Goal: Task Accomplishment & Management: Manage account settings

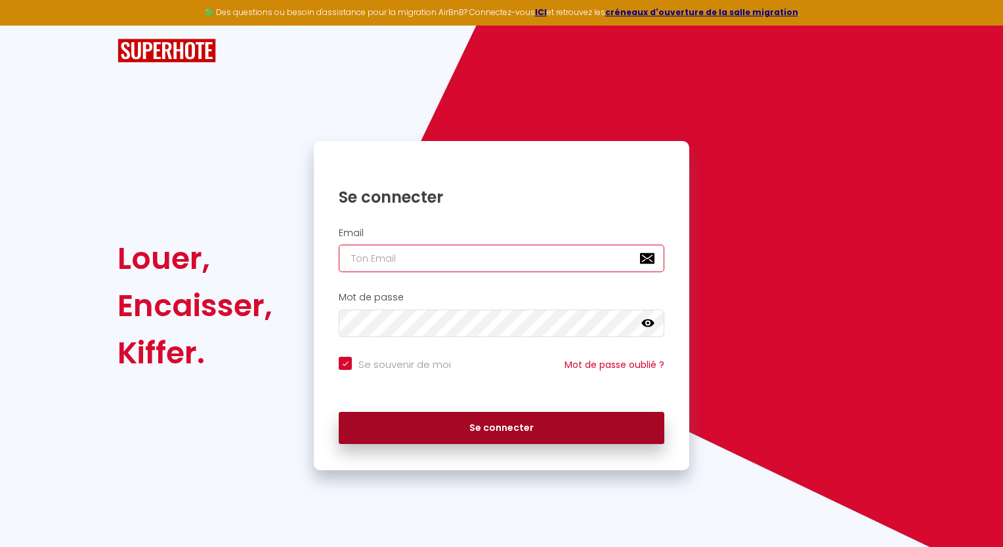
type input "[EMAIL_ADDRESS][DOMAIN_NAME]"
click at [486, 422] on button "Se connecter" at bounding box center [502, 428] width 326 height 33
checkbox input "true"
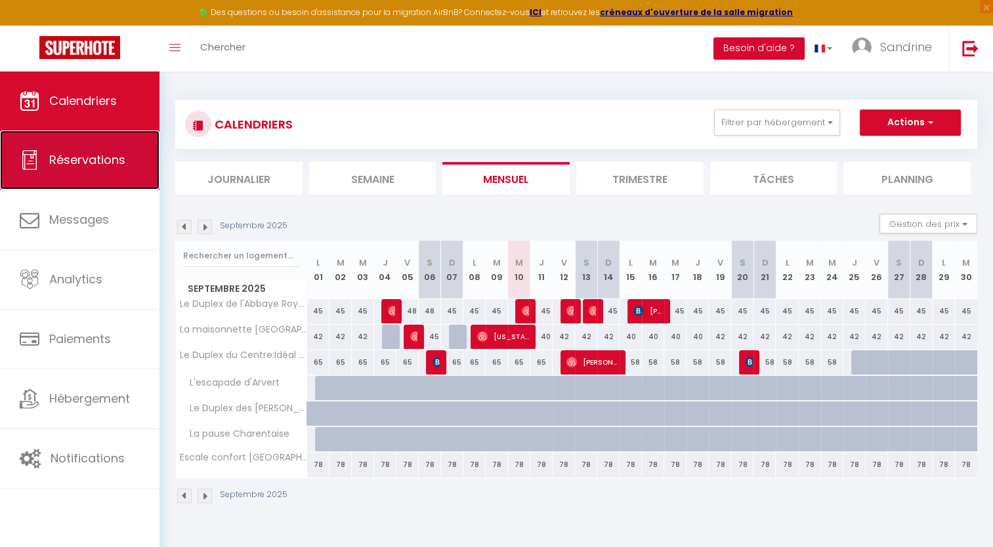
click at [133, 168] on link "Réservations" at bounding box center [79, 160] width 159 height 59
select select "not_cancelled"
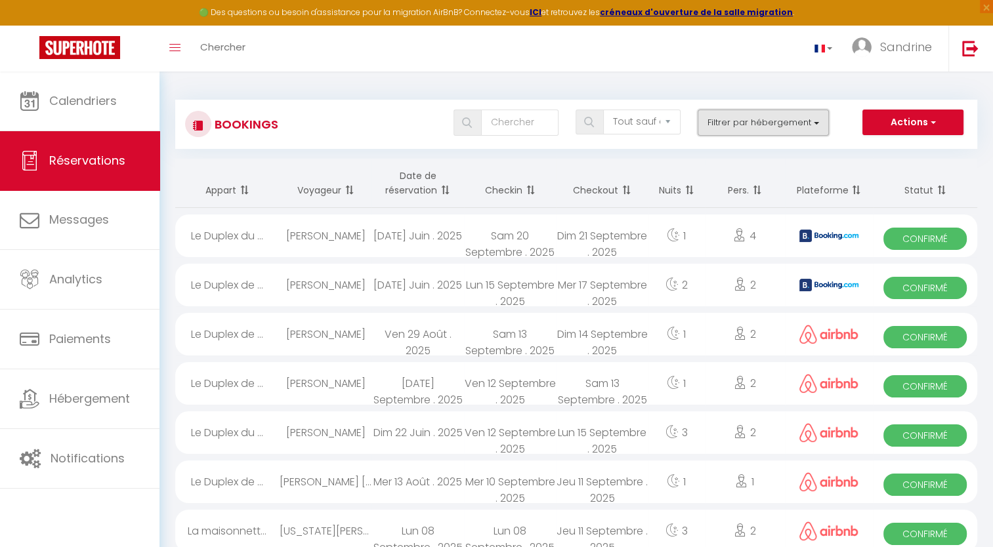
click at [742, 129] on button "Filtrer par hébergement" at bounding box center [763, 123] width 131 height 26
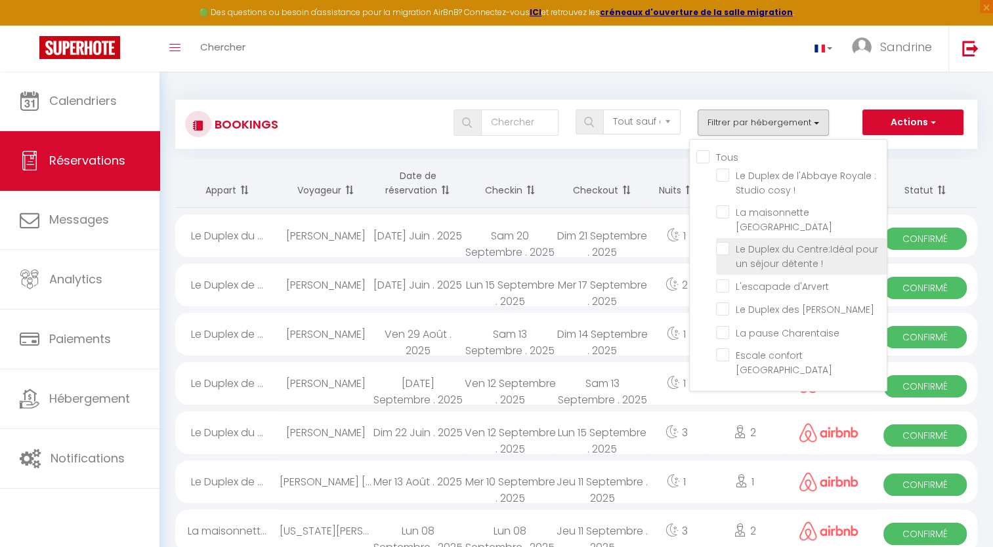
click at [776, 253] on input "Le Duplex du Centre:Idéal pour un séjour détente !" at bounding box center [801, 248] width 171 height 13
checkbox input "true"
checkbox input "false"
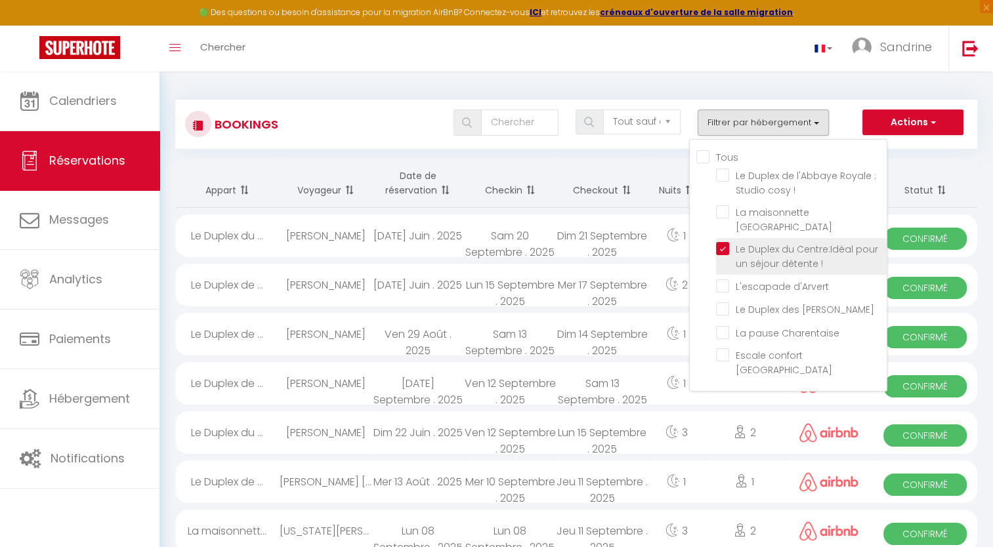
checkbox input "false"
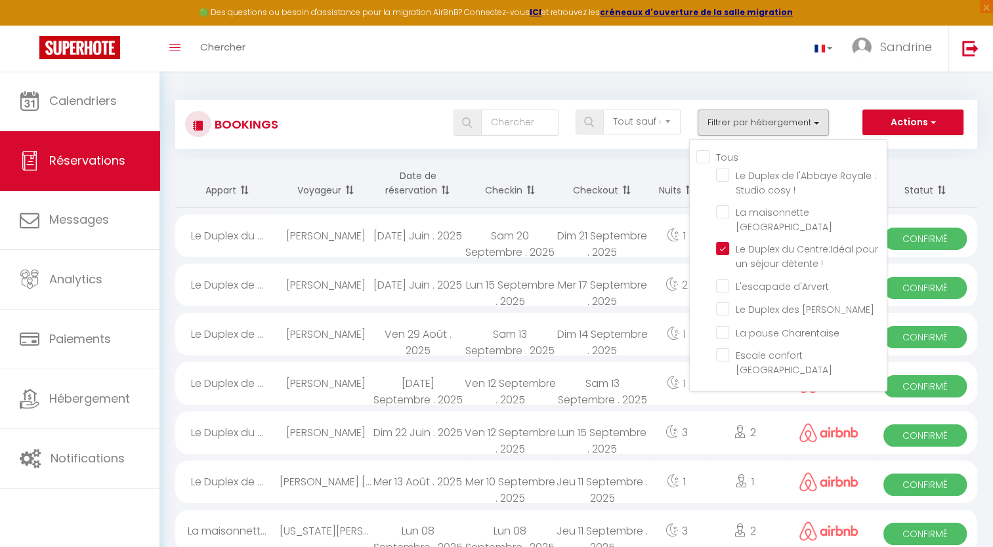
checkbox input "false"
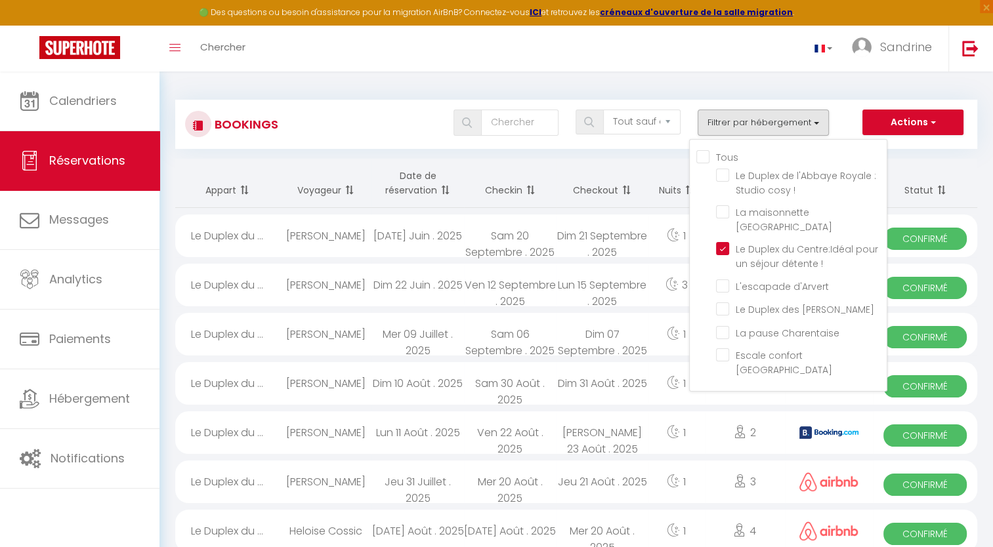
click at [847, 120] on div "Tous les statuts Annulé Confirmé Non Confirmé Tout sauf annulé No Show Request …" at bounding box center [609, 123] width 733 height 26
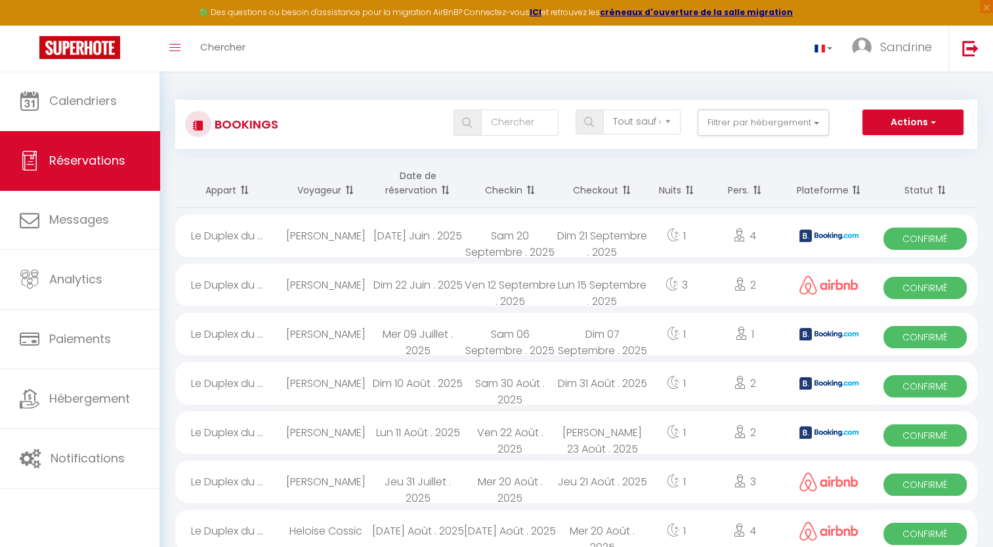
click at [894, 240] on span "Confirmé" at bounding box center [924, 239] width 83 height 22
select select "OK"
select select "KO"
select select "0"
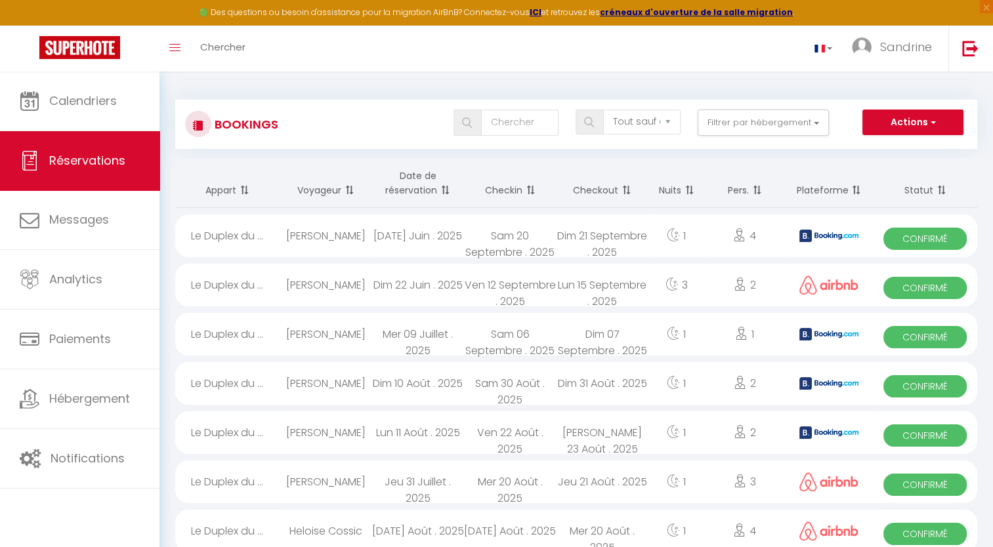
select select "1"
select select
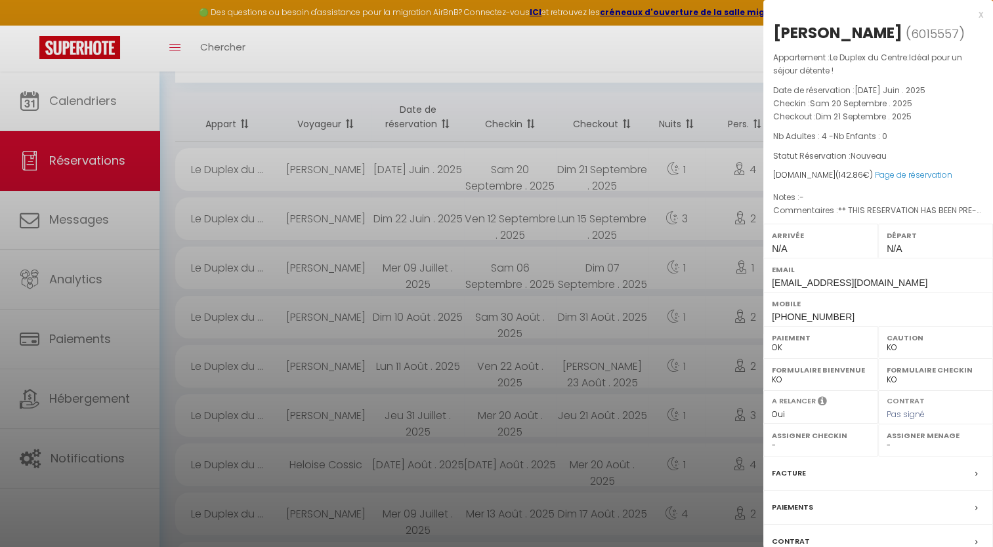
scroll to position [66, 0]
click at [975, 471] on icon at bounding box center [976, 475] width 3 height 8
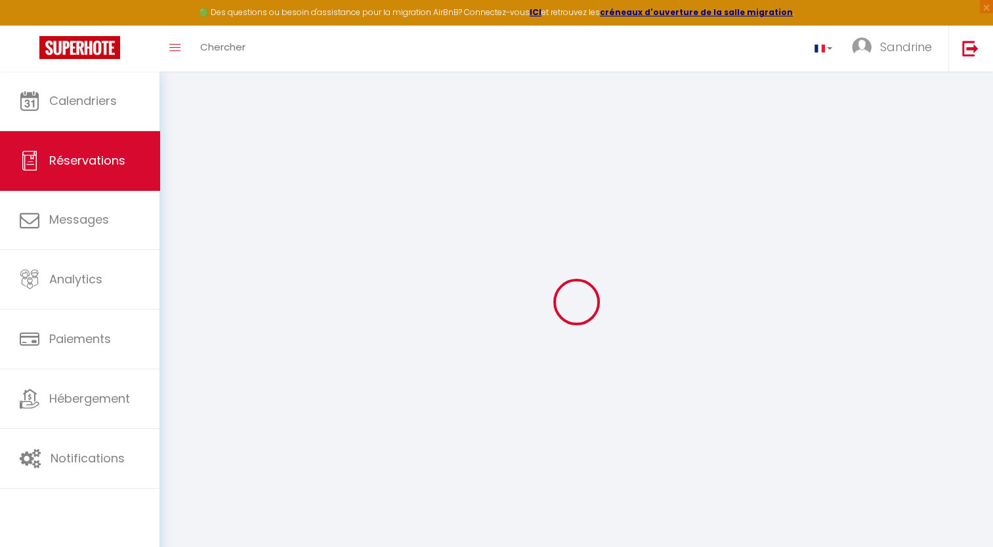
select select "not_cancelled"
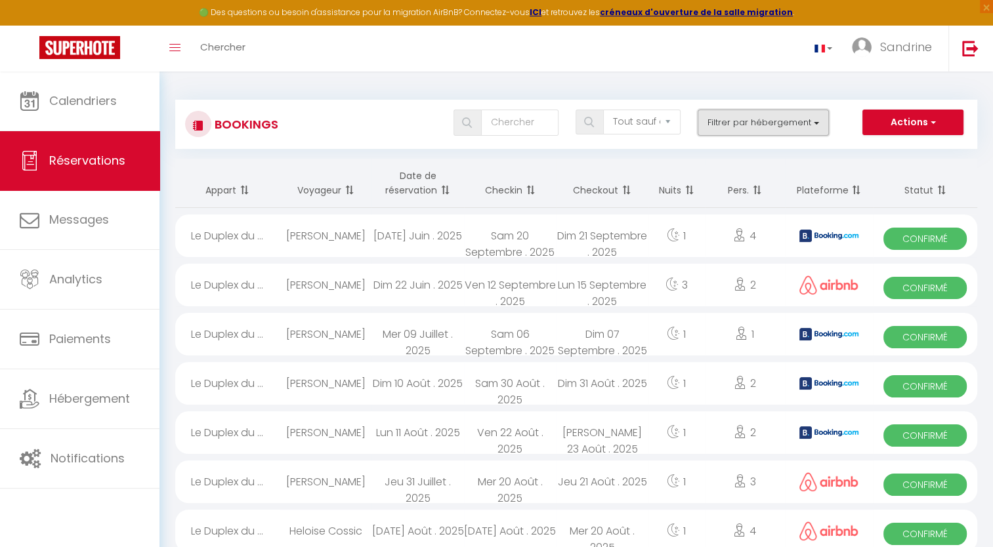
click at [760, 135] on button "Filtrer par hébergement" at bounding box center [763, 123] width 131 height 26
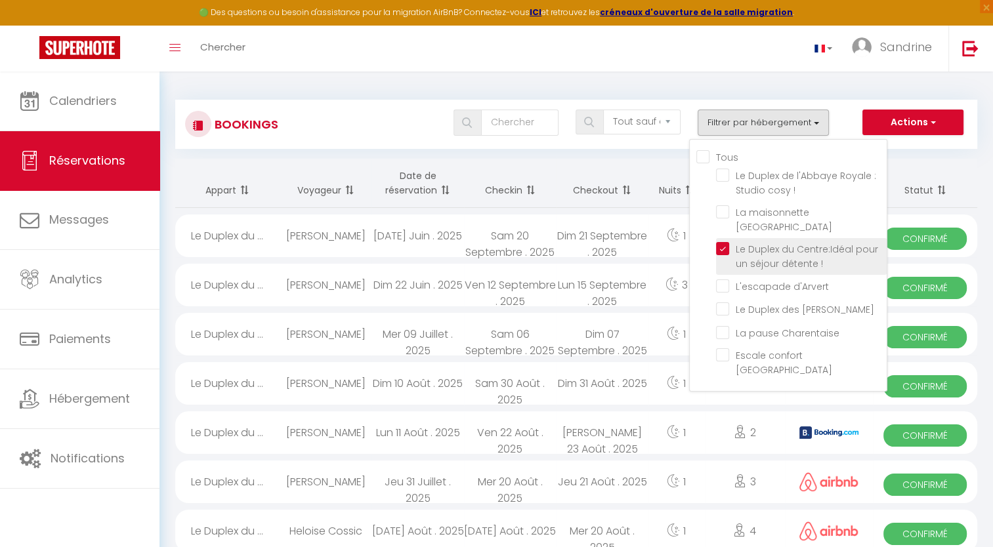
click at [768, 259] on span "Le Duplex du Centre:Idéal pour un séjour détente !" at bounding box center [807, 257] width 142 height 28
click at [768, 255] on input "Le Duplex du Centre:Idéal pour un séjour détente !" at bounding box center [801, 248] width 171 height 13
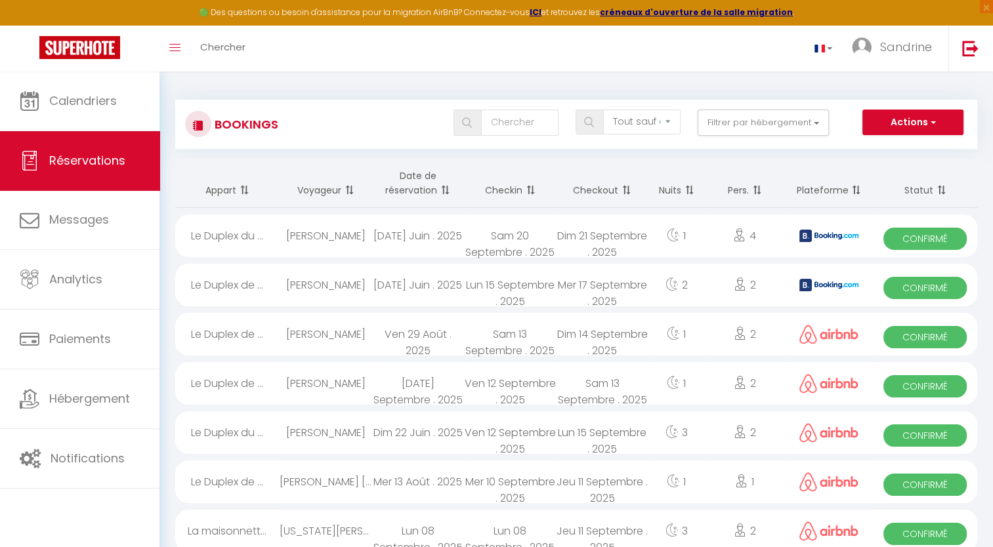
click at [757, 96] on div "Bookings Tous les statuts Annulé Confirmé Non Confirmé Tout sauf annulé No Show…" at bounding box center [576, 118] width 802 height 62
click at [754, 124] on button "Filtrer par hébergement" at bounding box center [763, 123] width 131 height 26
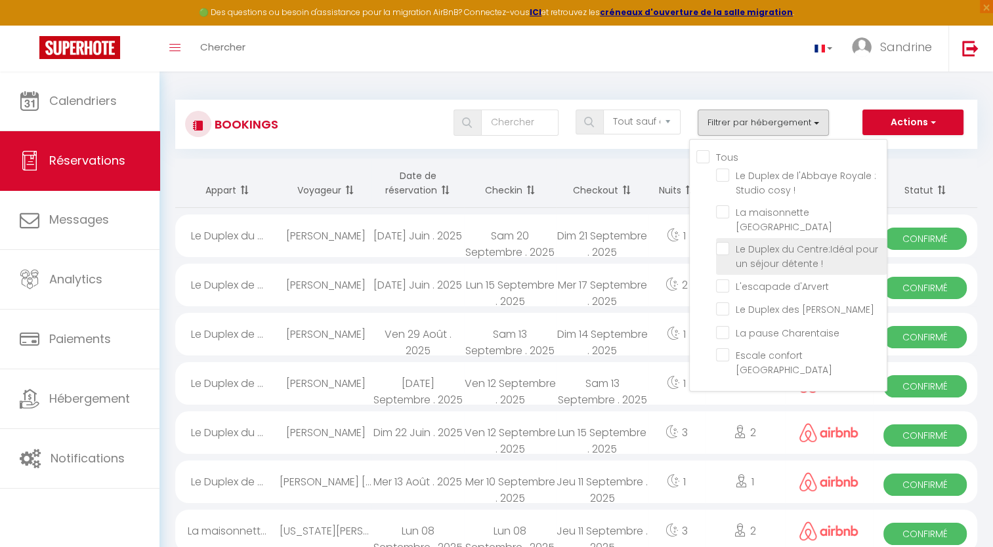
click at [756, 257] on span "Le Duplex du Centre:Idéal pour un séjour détente !" at bounding box center [807, 257] width 142 height 28
click at [756, 255] on input "Le Duplex du Centre:Idéal pour un séjour détente !" at bounding box center [801, 248] width 171 height 13
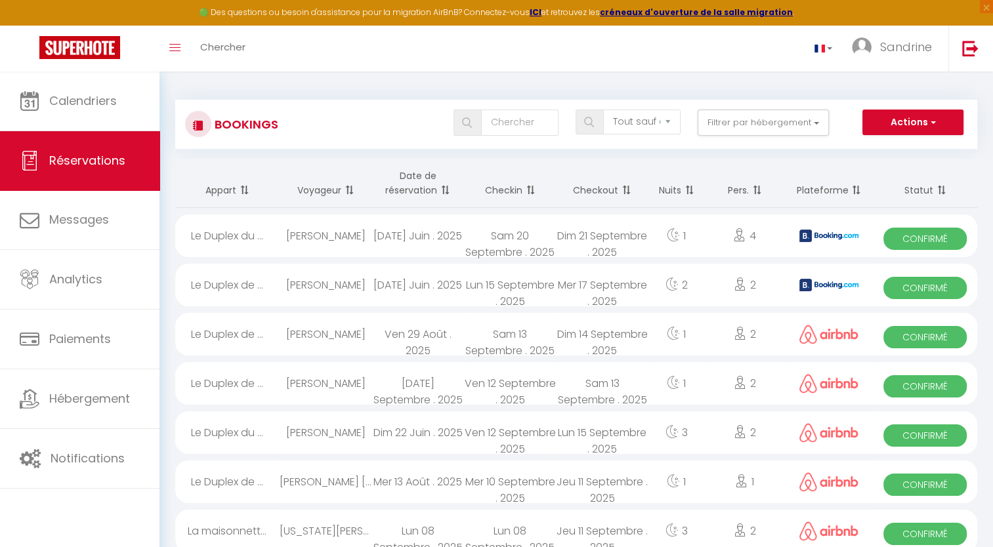
select select
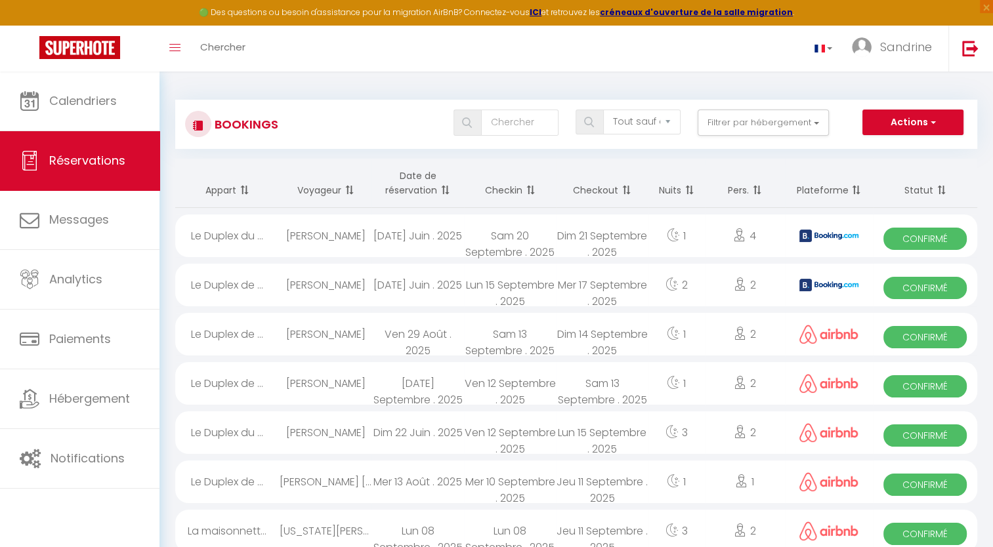
select select
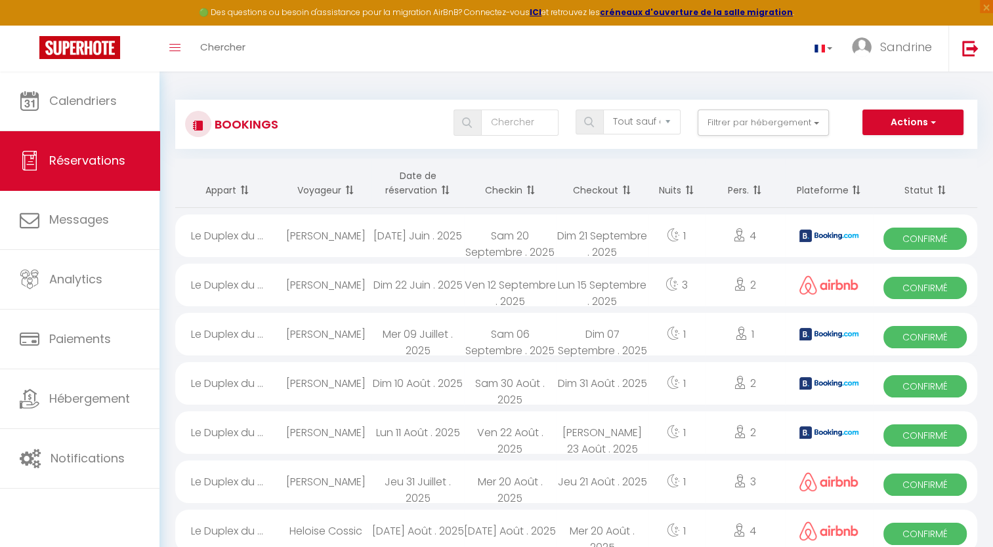
click at [588, 238] on div "Dim 21 Septembre . 2025" at bounding box center [602, 236] width 93 height 43
select select "OK"
select select "KO"
select select "0"
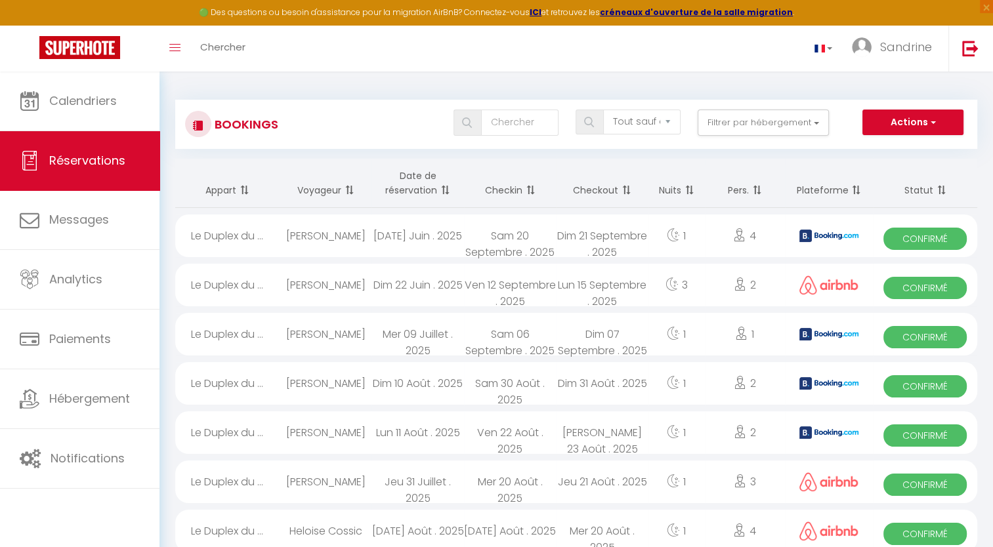
select select "1"
select select
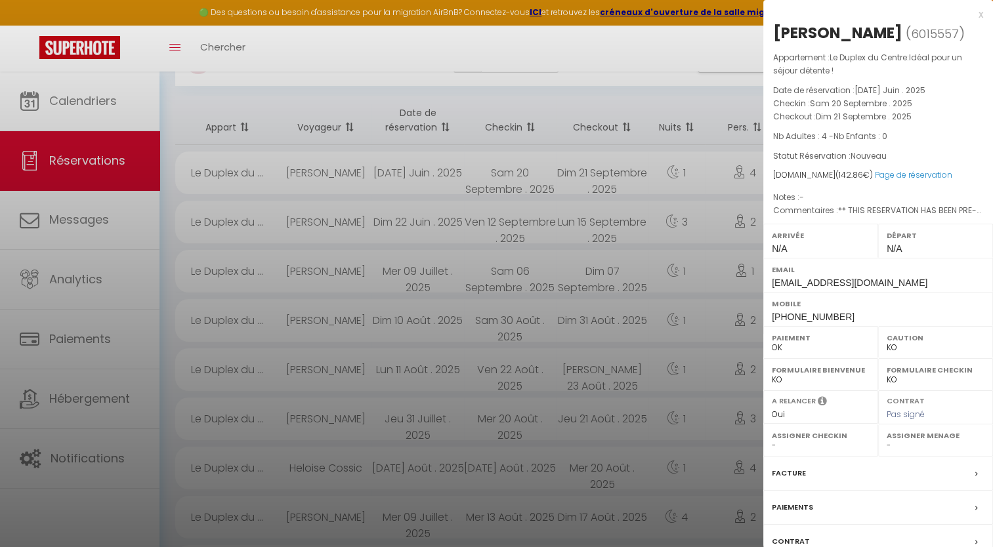
scroll to position [66, 0]
click at [977, 542] on icon at bounding box center [976, 543] width 3 height 8
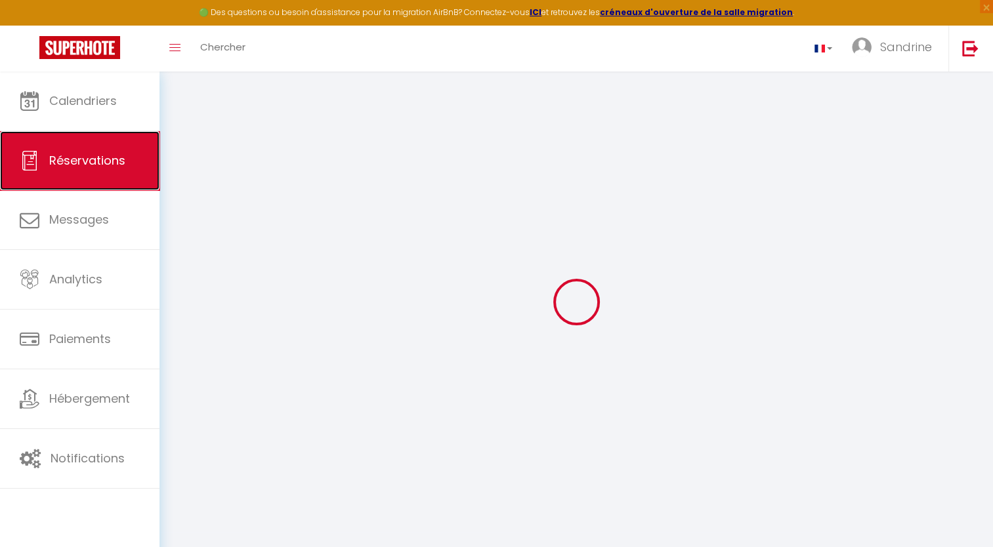
click at [49, 156] on span "Réservations" at bounding box center [87, 160] width 76 height 16
select select "not_cancelled"
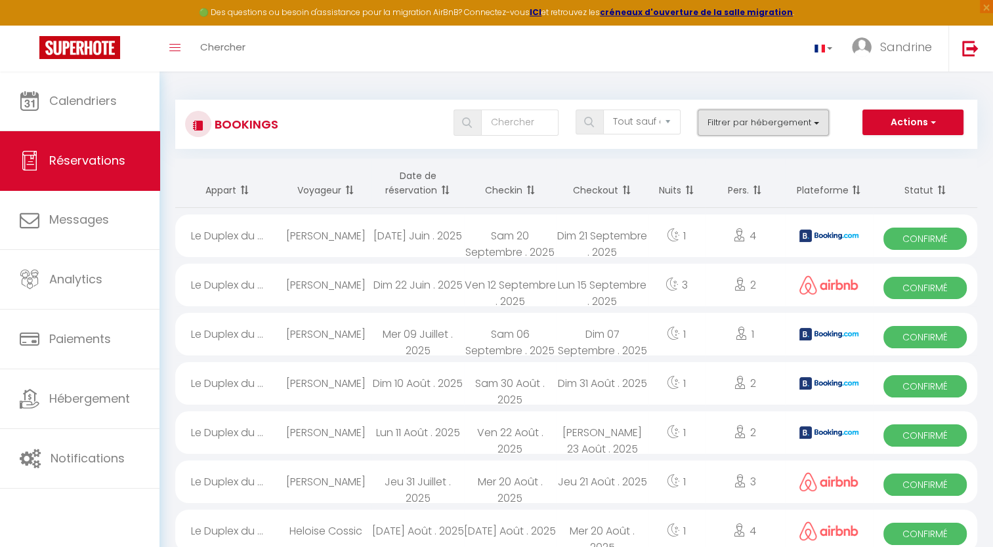
click at [774, 132] on button "Filtrer par hébergement" at bounding box center [763, 123] width 131 height 26
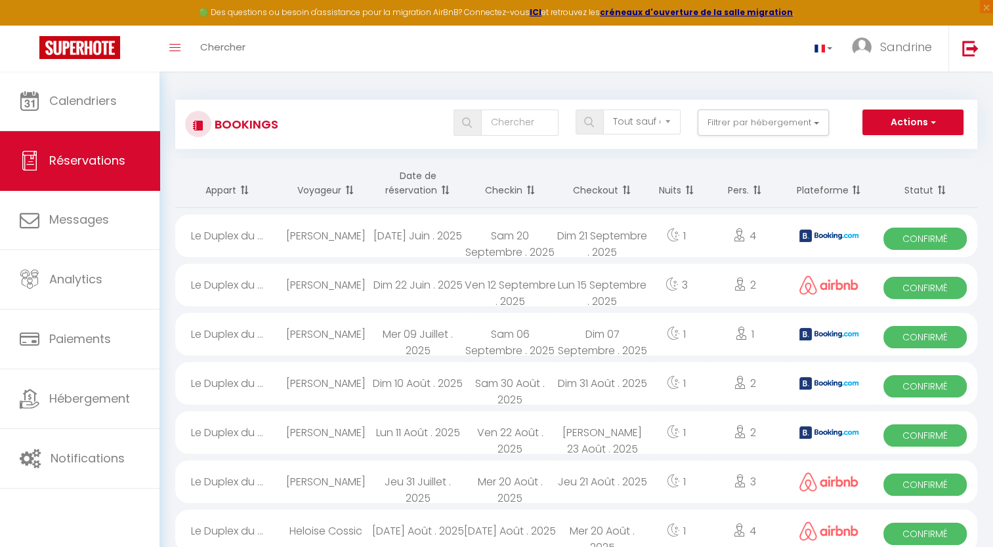
click at [822, 233] on img at bounding box center [828, 236] width 59 height 12
select select "OK"
select select "KO"
select select "0"
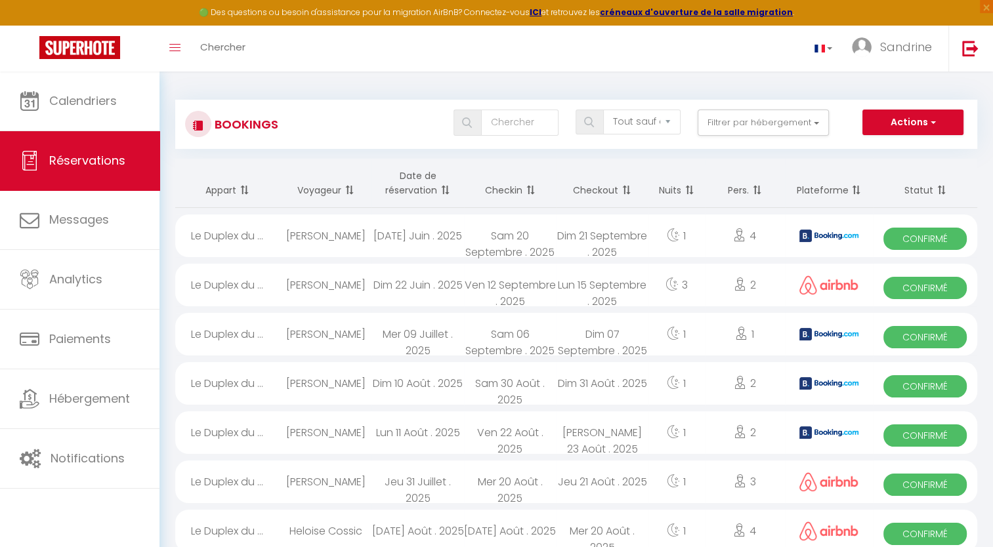
select select "1"
select select
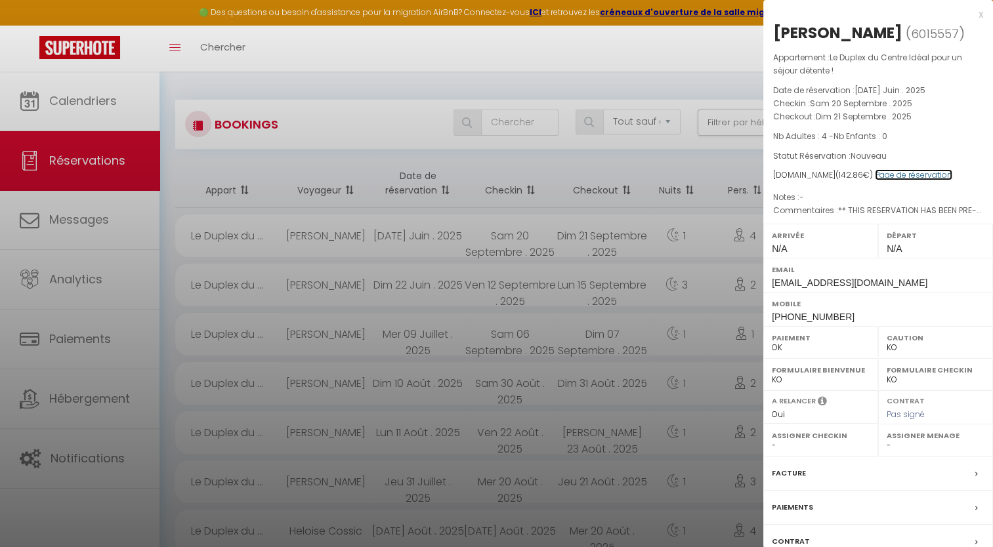
click at [899, 173] on link "Page de réservation" at bounding box center [913, 174] width 77 height 11
click at [704, 85] on div at bounding box center [496, 273] width 993 height 547
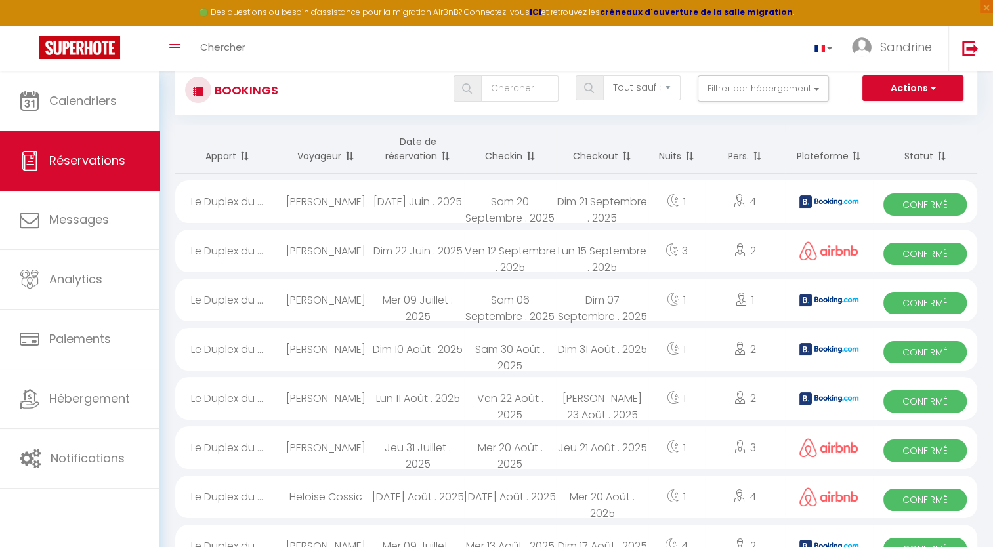
scroll to position [66, 0]
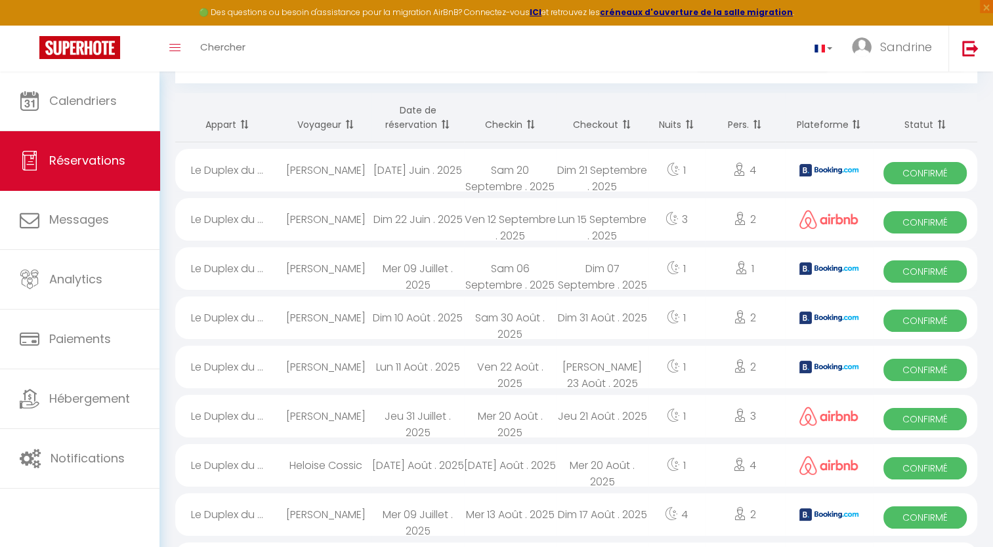
click at [913, 264] on span "Confirmé" at bounding box center [924, 272] width 83 height 22
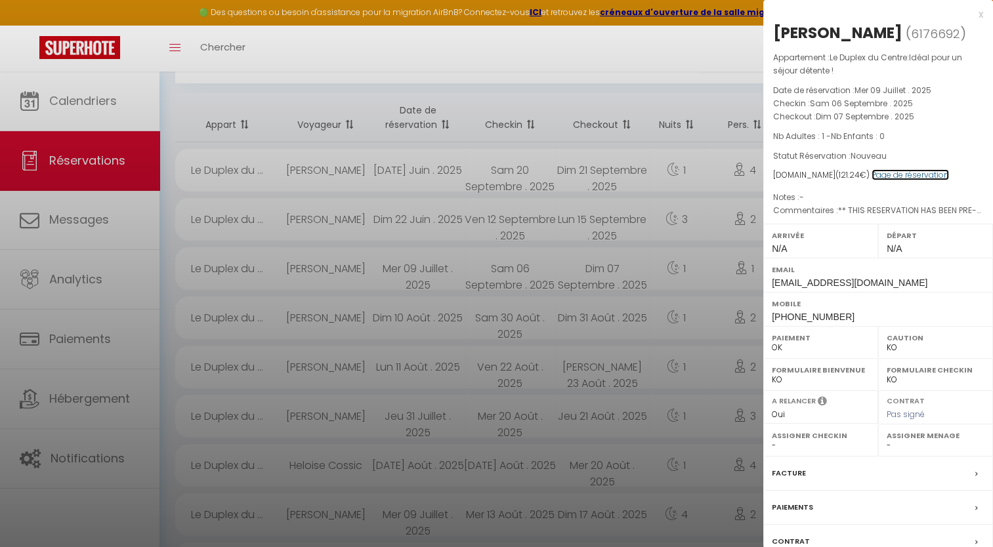
click at [914, 170] on link "Page de réservation" at bounding box center [910, 174] width 77 height 11
click at [700, 235] on div at bounding box center [496, 273] width 993 height 547
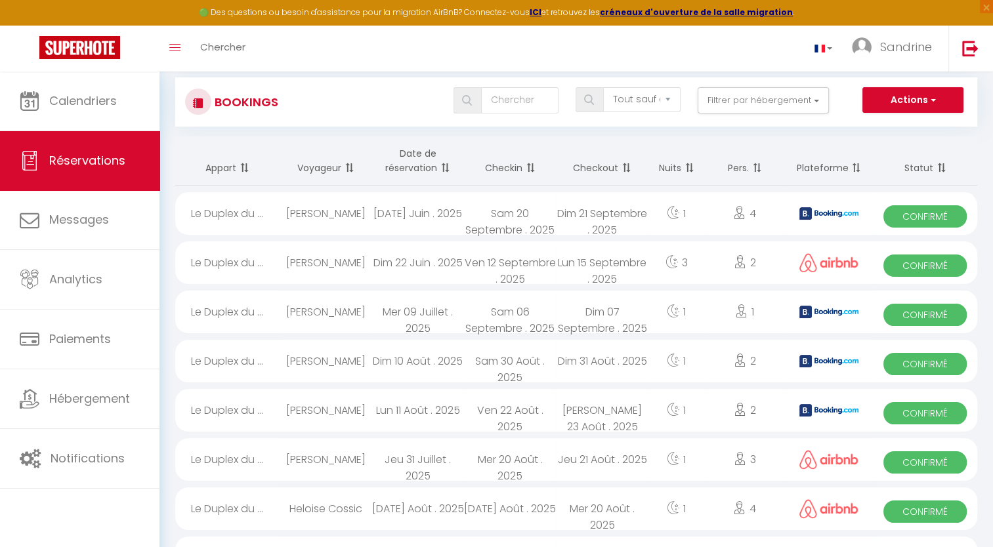
scroll to position [0, 0]
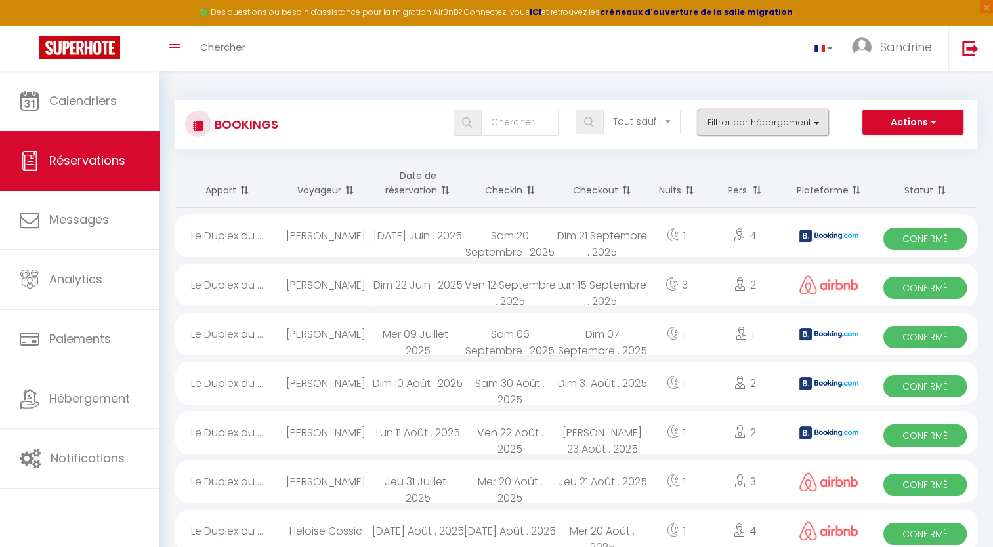
click at [809, 119] on button "Filtrer par hébergement" at bounding box center [763, 123] width 131 height 26
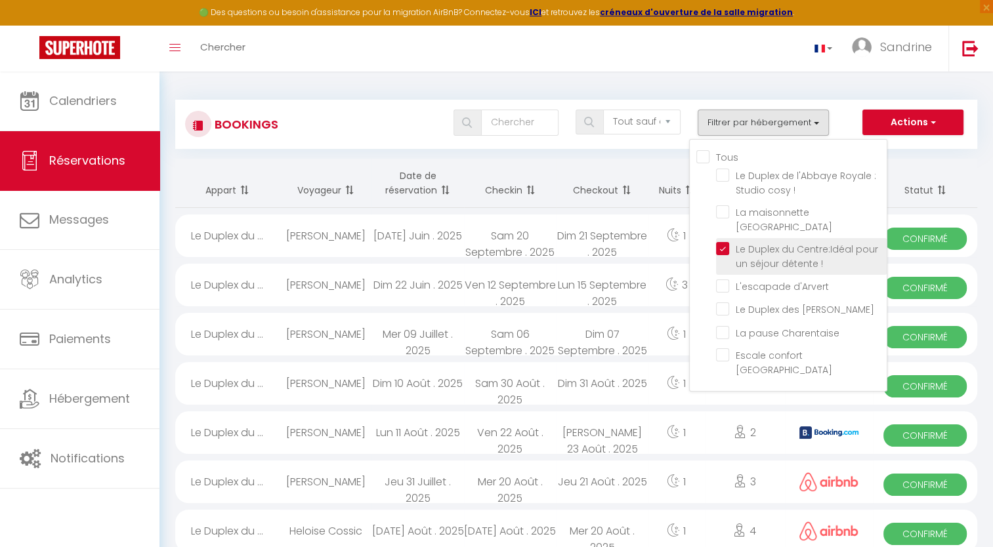
click at [726, 247] on input "Le Duplex du Centre:Idéal pour un séjour détente !" at bounding box center [801, 248] width 171 height 13
checkbox input "false"
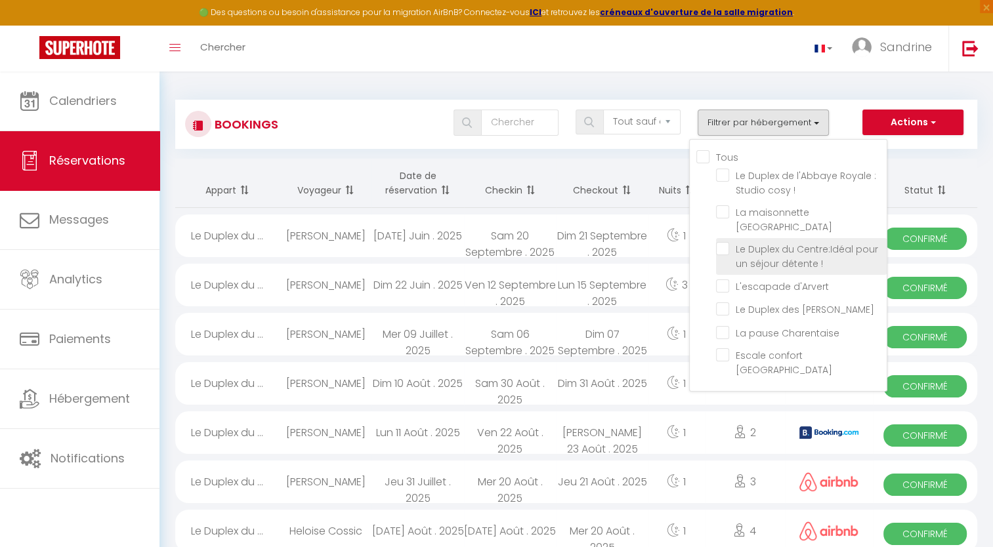
checkbox input "false"
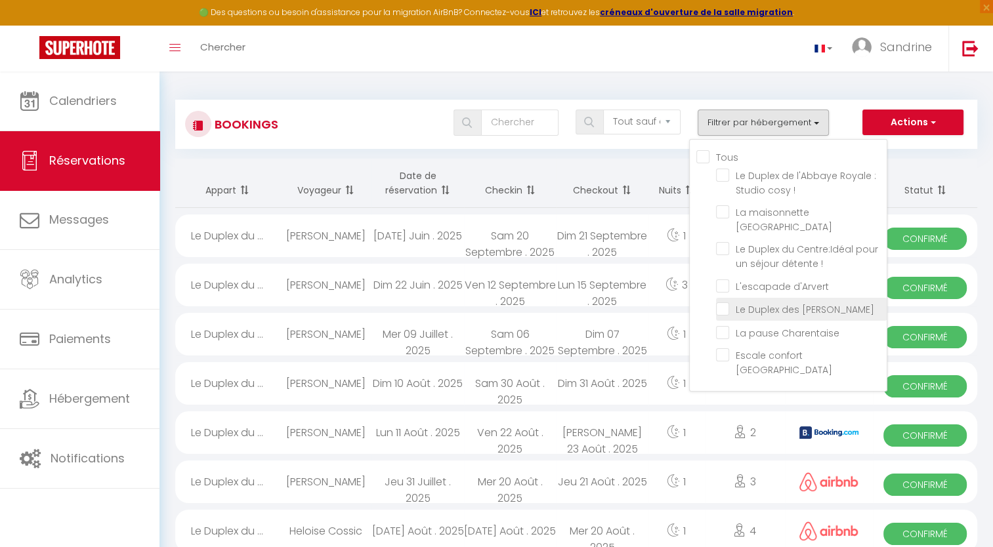
checkbox input "false"
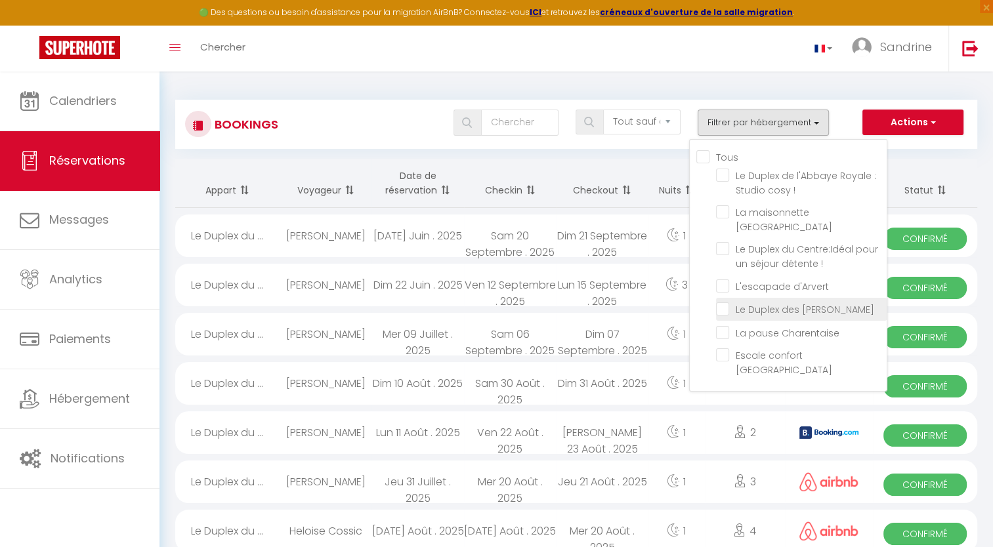
checkbox input "false"
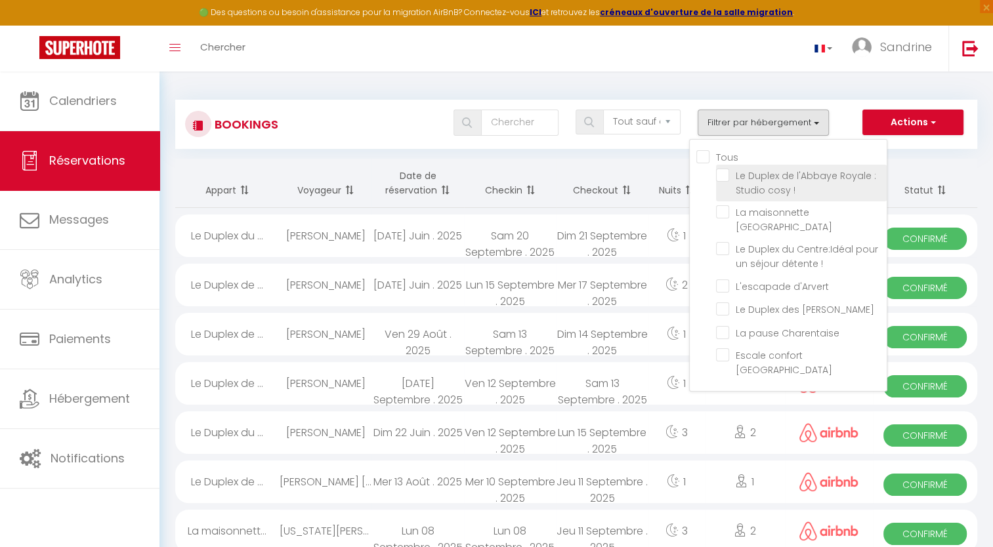
click at [719, 178] on input "Le Duplex de l'Abbaye Royale : Studio cosy !" at bounding box center [801, 175] width 171 height 13
checkbox input "true"
checkbox input "false"
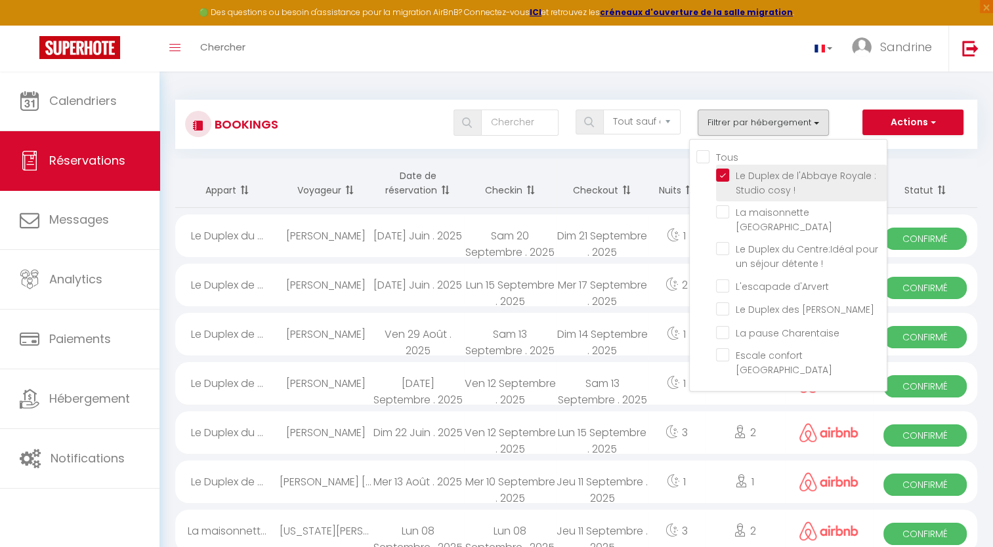
checkbox input "false"
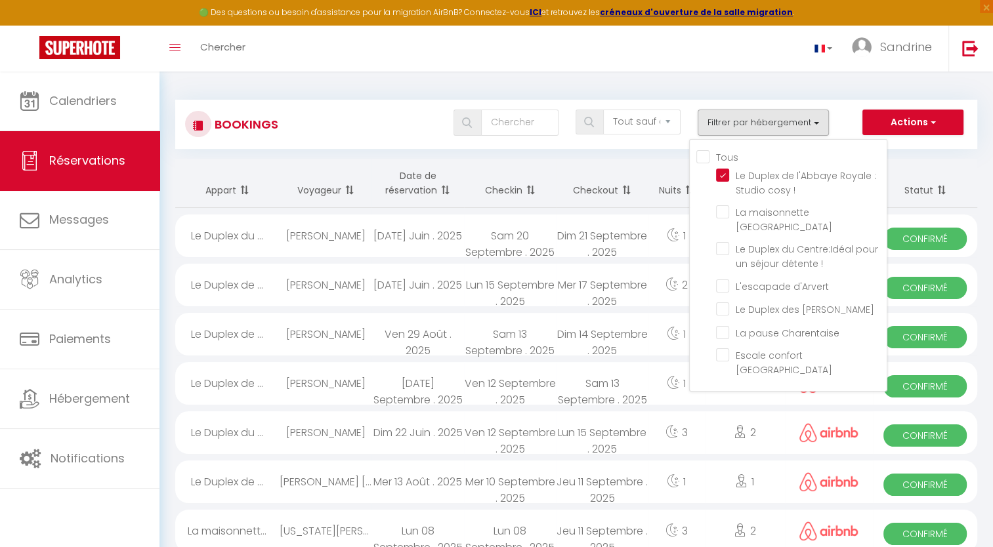
checkbox input "false"
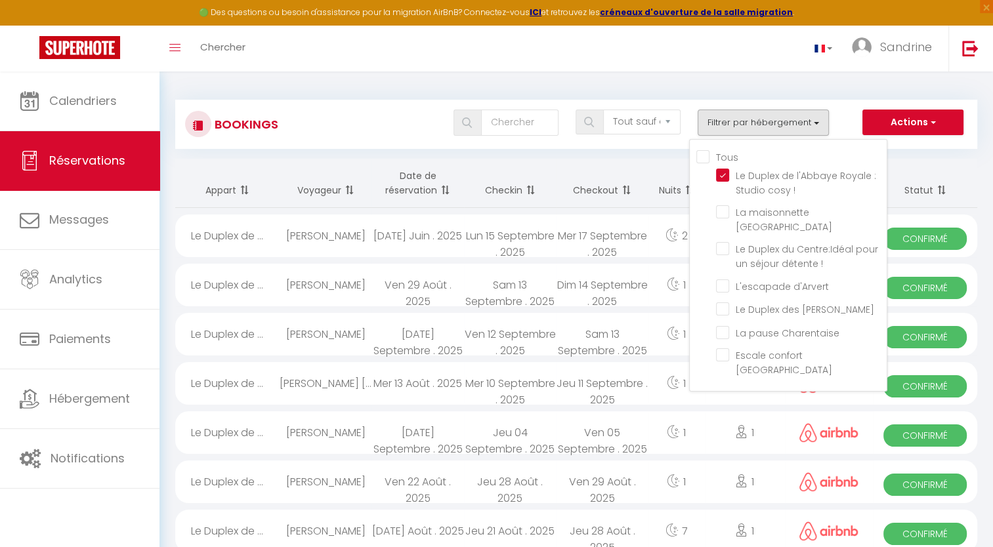
click at [831, 101] on div "Bookings Tous les statuts Annulé Confirmé Non Confirmé Tout sauf annulé No Show…" at bounding box center [576, 124] width 802 height 49
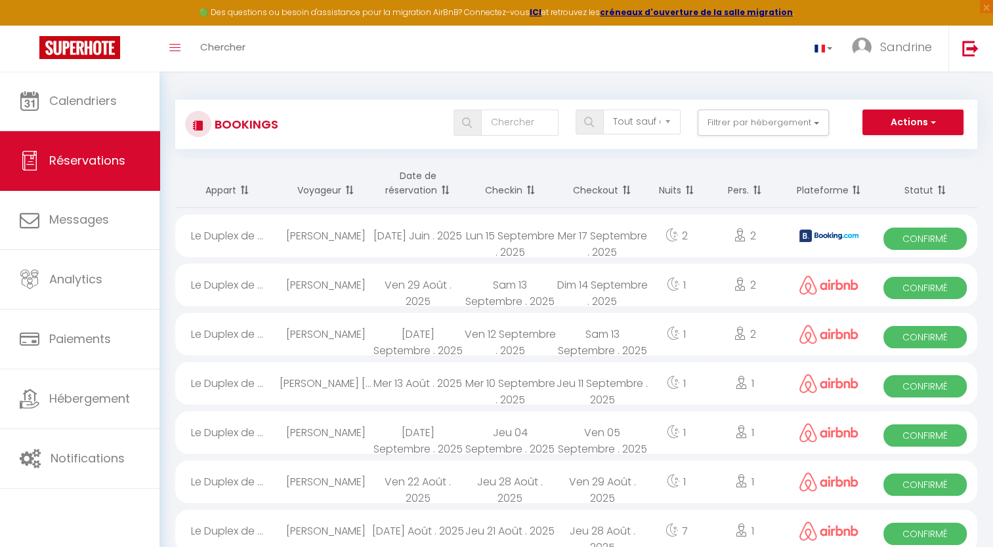
click at [905, 435] on span "Confirmé" at bounding box center [924, 436] width 83 height 22
select select "OK"
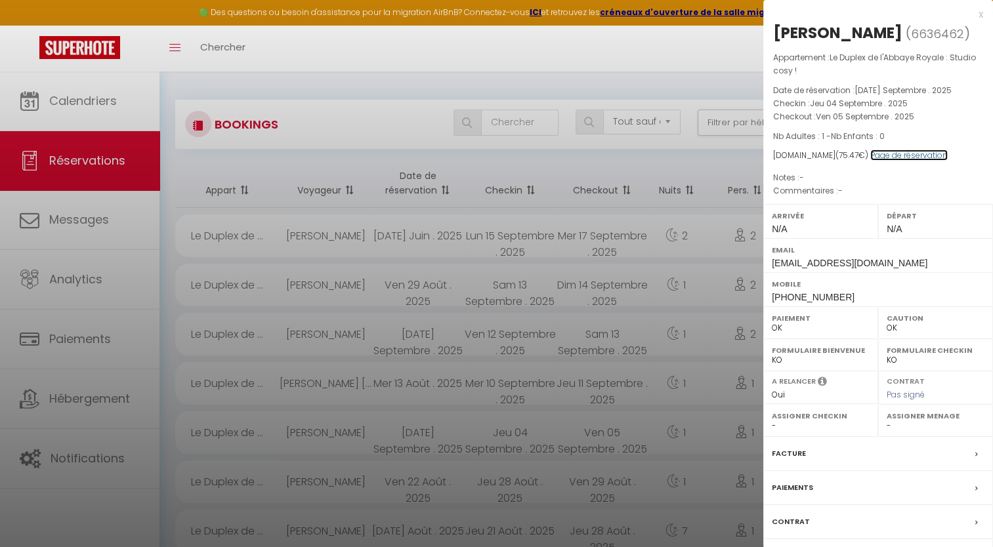
click at [899, 155] on link "Page de réservation" at bounding box center [908, 155] width 77 height 11
click at [714, 150] on div at bounding box center [496, 273] width 993 height 547
